Goal: Navigation & Orientation: Find specific page/section

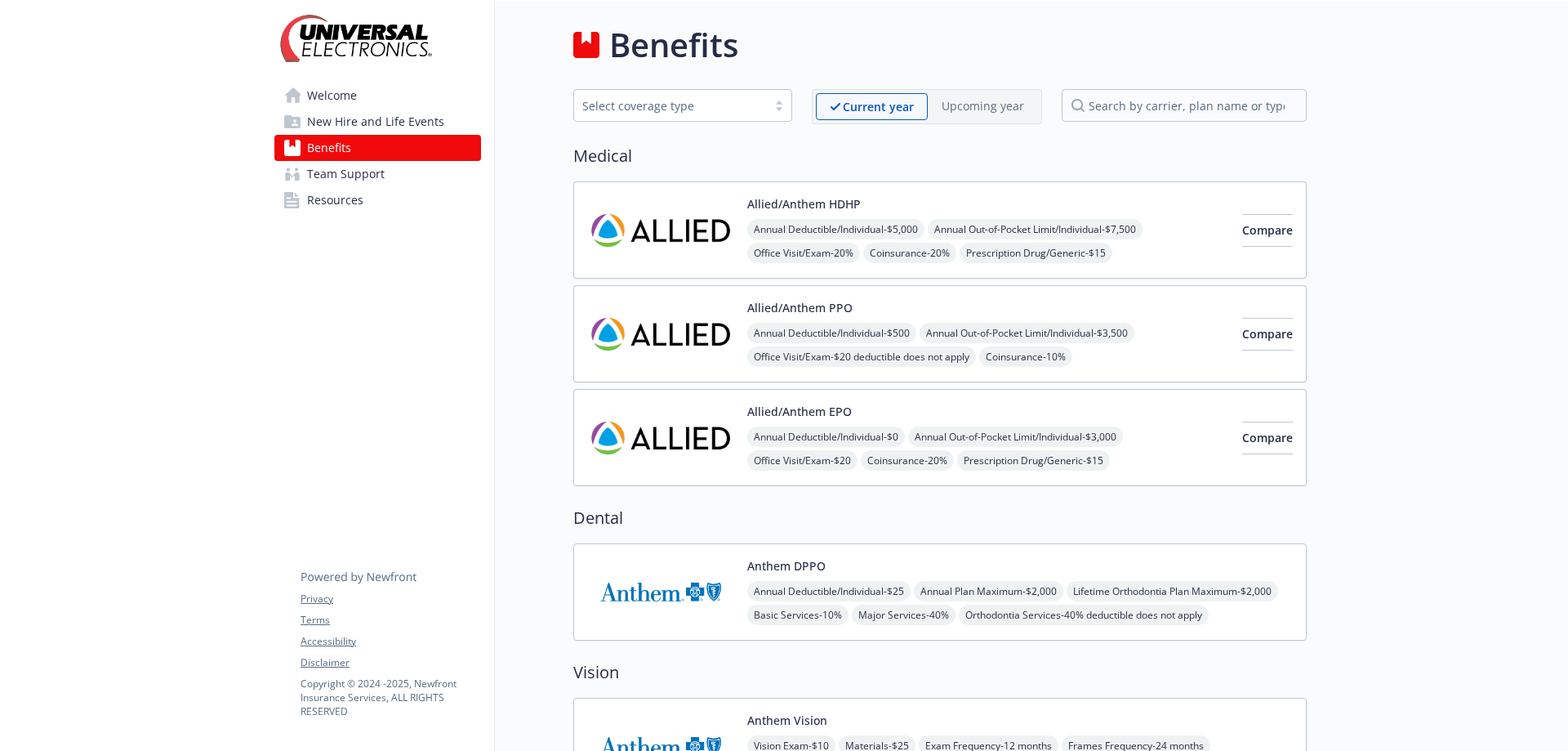
scroll to position [1471, 0]
